Goal: Use online tool/utility: Utilize a website feature to perform a specific function

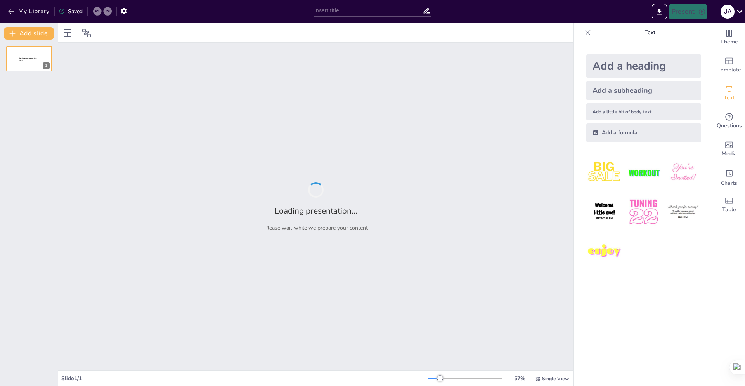
type input "Imported QBR on Sales Project - example.pptx"
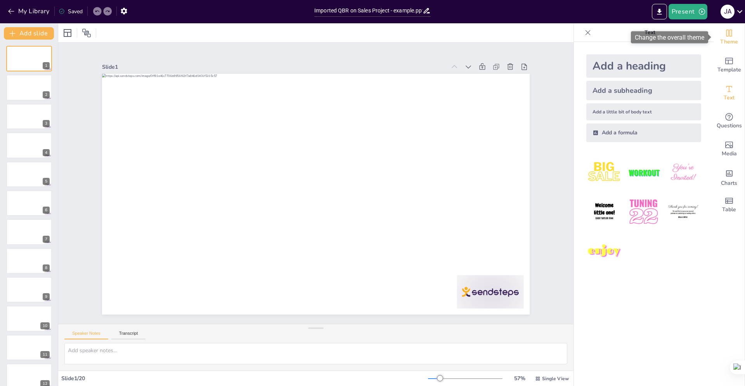
click at [735, 42] on span "Theme" at bounding box center [729, 42] width 18 height 9
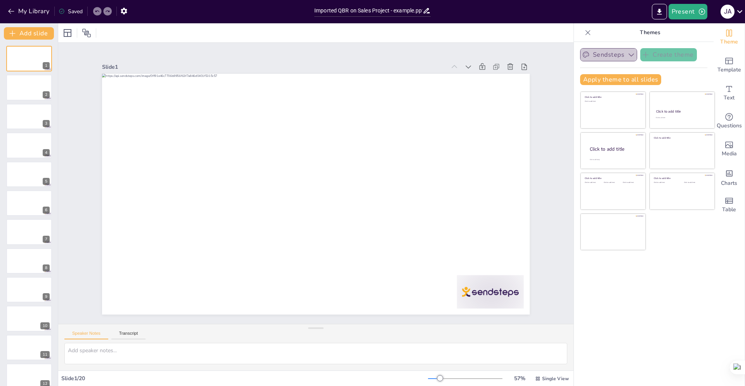
click at [628, 55] on icon "button" at bounding box center [631, 55] width 8 height 8
click at [628, 55] on icon "button" at bounding box center [630, 54] width 5 height 3
click at [86, 30] on icon at bounding box center [86, 33] width 9 height 9
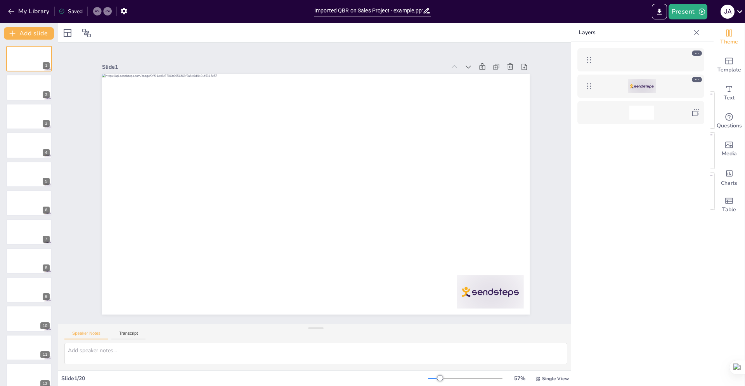
click at [95, 35] on div at bounding box center [78, 33] width 35 height 12
click at [92, 35] on div at bounding box center [86, 33] width 12 height 12
click at [63, 35] on icon at bounding box center [67, 32] width 9 height 9
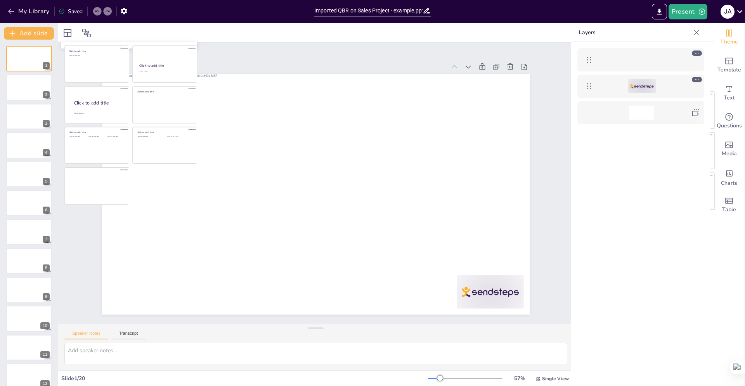
click at [83, 304] on div "Slide 1 Slide 2 Slide 3 Slide 4 Slide 5 Slide 6 Slide 7 Slide 8 Slide 9 Slide 1…" at bounding box center [315, 183] width 471 height 262
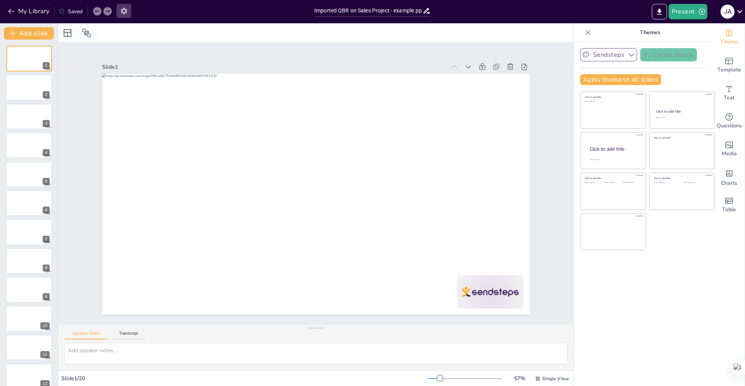
click at [123, 12] on icon "button" at bounding box center [124, 11] width 6 height 7
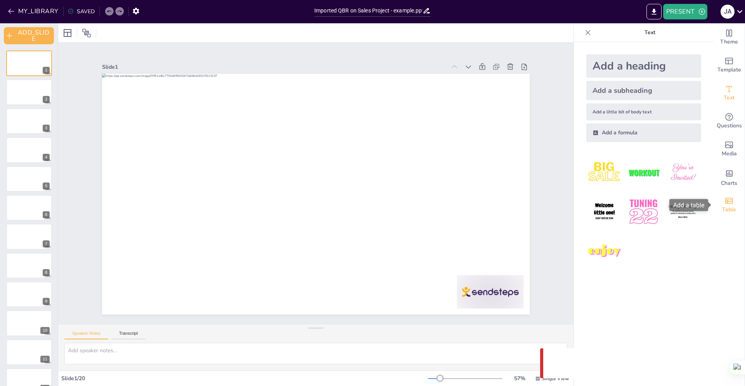
click at [736, 207] on div "Table" at bounding box center [728, 205] width 31 height 28
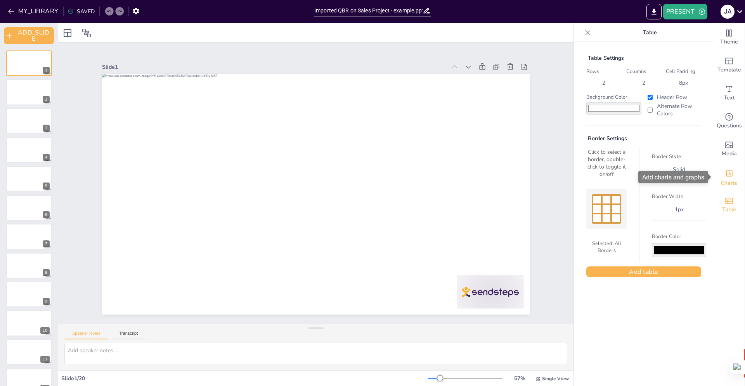
click at [732, 177] on icon "Add charts and graphs" at bounding box center [729, 173] width 8 height 8
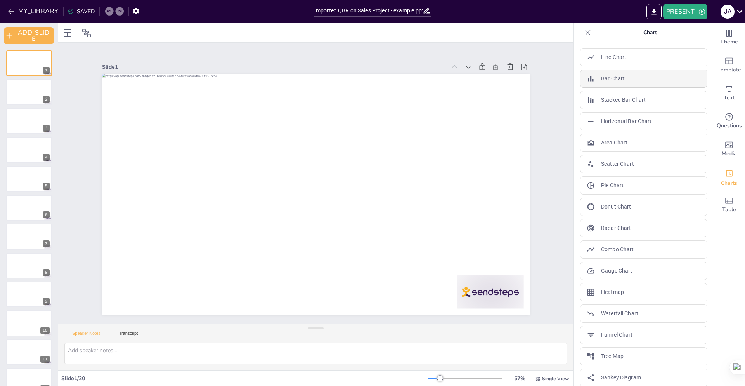
click at [640, 75] on div "Bar Chart" at bounding box center [643, 78] width 127 height 18
